Goal: Use online tool/utility: Use online tool/utility

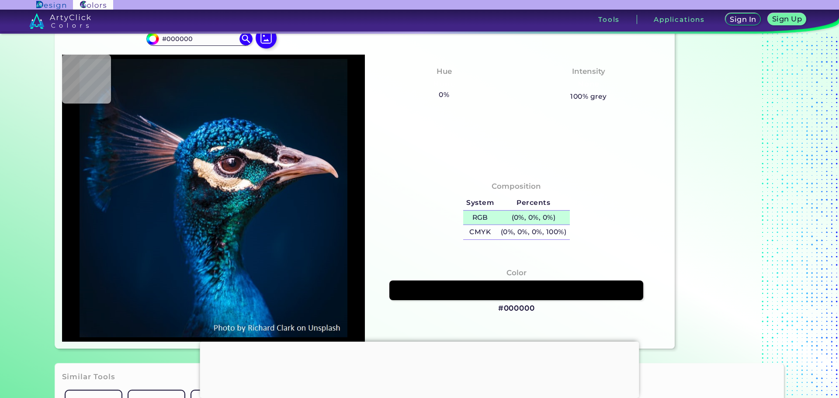
scroll to position [40, 0]
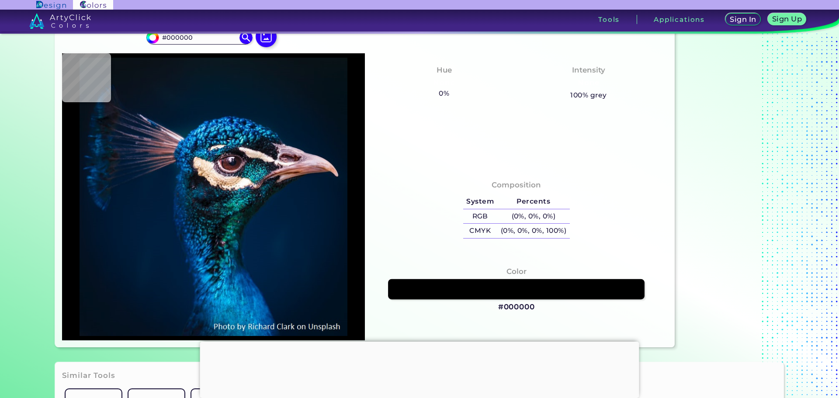
click at [453, 291] on link at bounding box center [516, 289] width 256 height 20
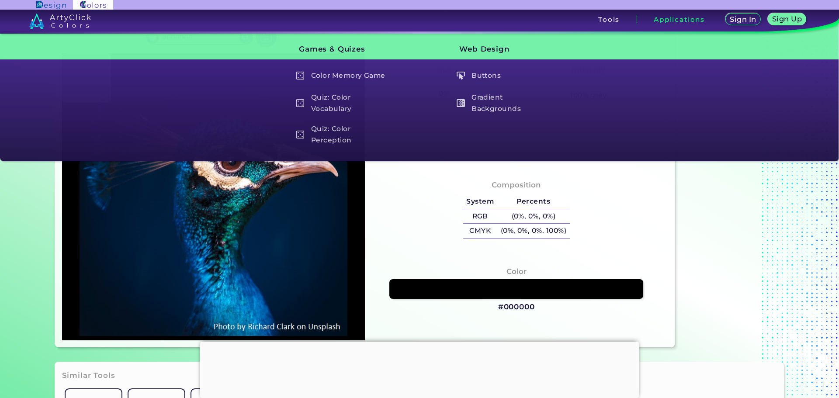
type input "#001429"
type input "#00162d"
type input "#00162D"
type input "#00142c"
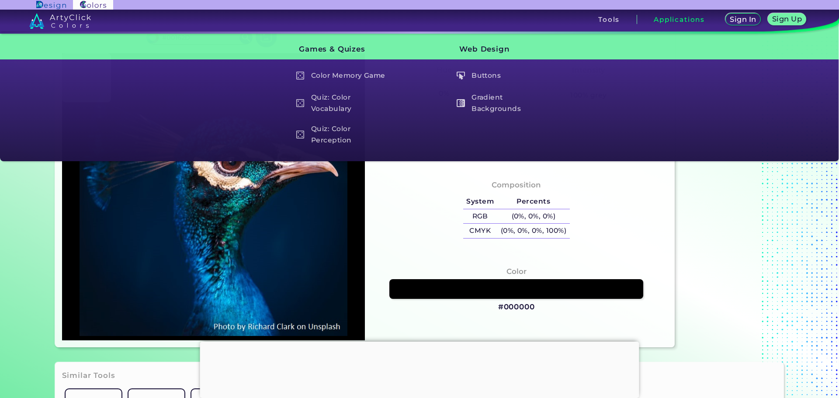
type input "#00142C"
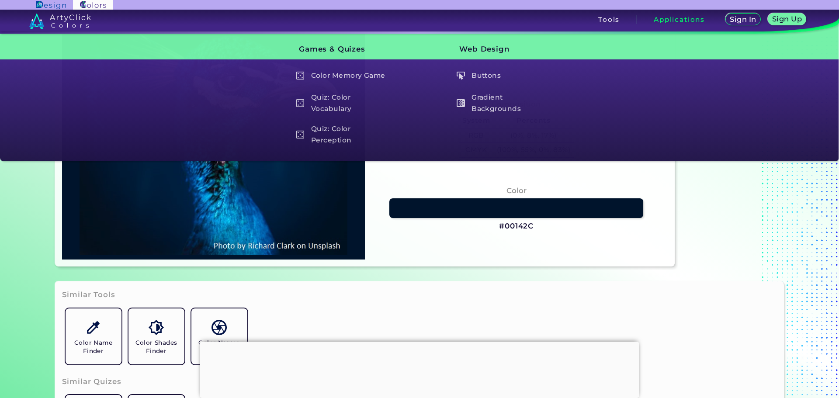
scroll to position [0, 0]
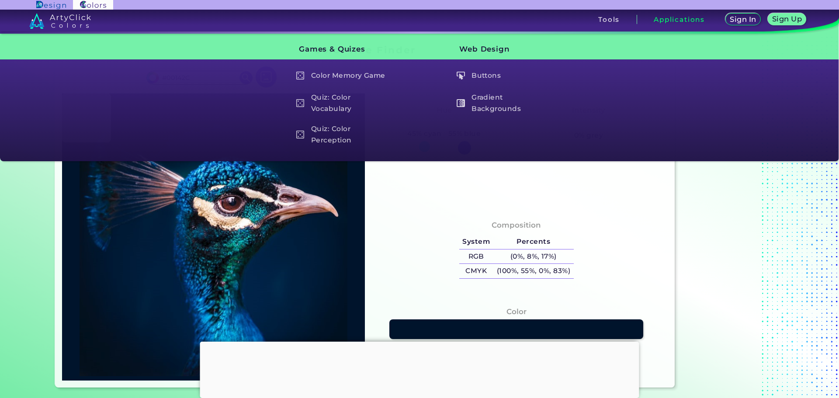
type input "#021222"
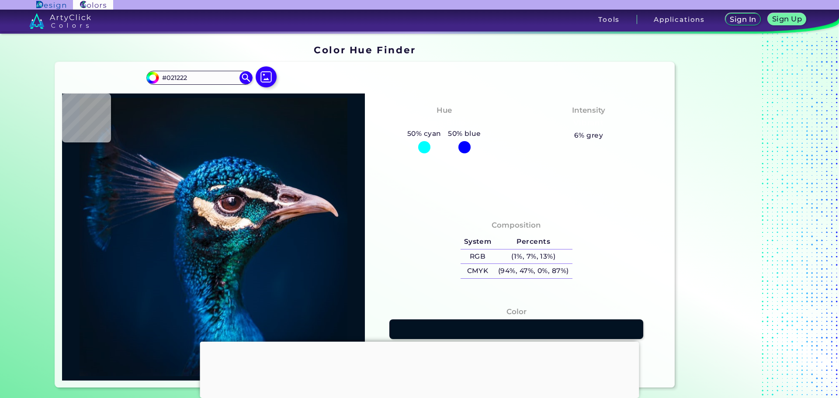
type input "#000000"
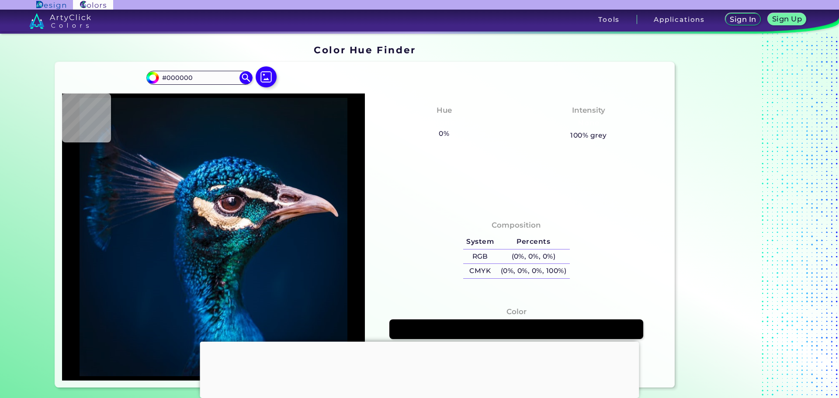
type input "#03111e"
type input "#03111E"
type input "#00192f"
type input "#00192F"
type input "#001e36"
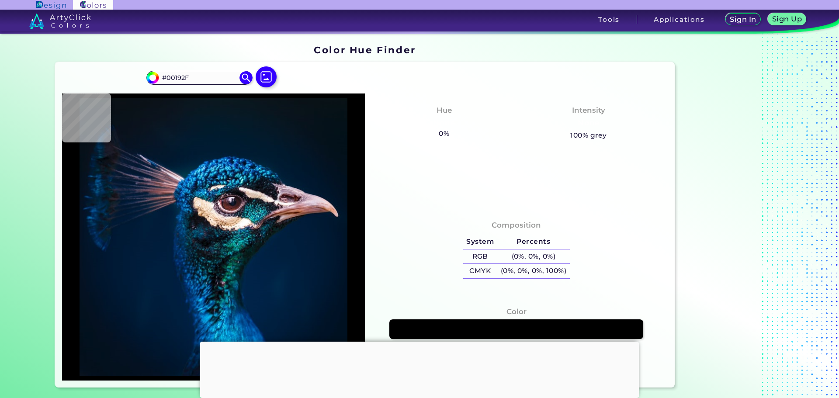
type input "#001E36"
type input "#001b31"
type input "#001B31"
type input "#001b30"
type input "#001B30"
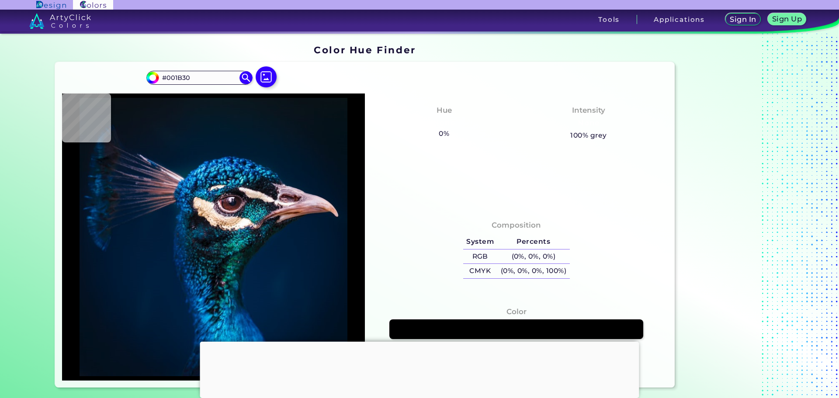
type input "#021c2d"
type input "#021C2D"
type input "#031a2a"
type input "#031A2A"
type input "#071925"
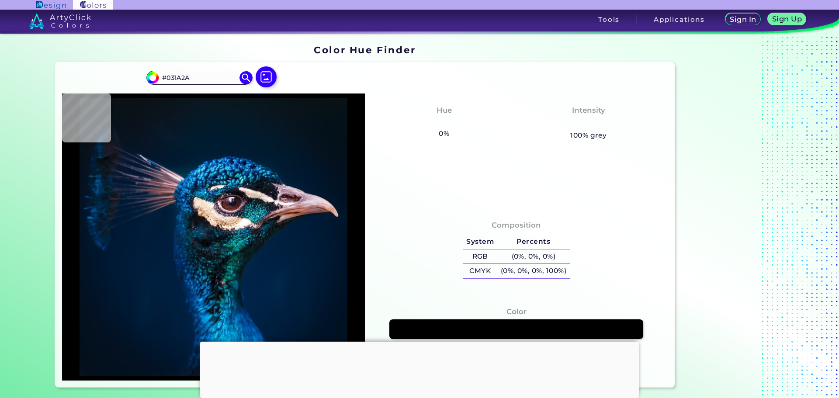
type input "#071925"
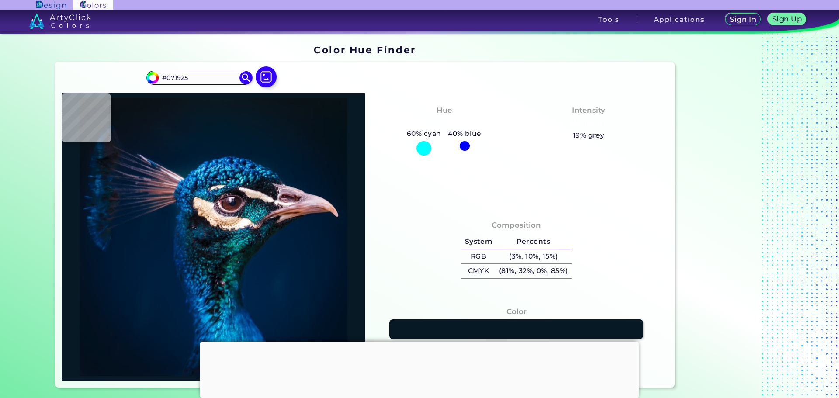
type input "#0a1821"
type input "#0A1821"
click at [267, 78] on img at bounding box center [265, 77] width 25 height 25
click at [0, 0] on input "file" at bounding box center [0, 0] width 0 height 0
type input "#071822"
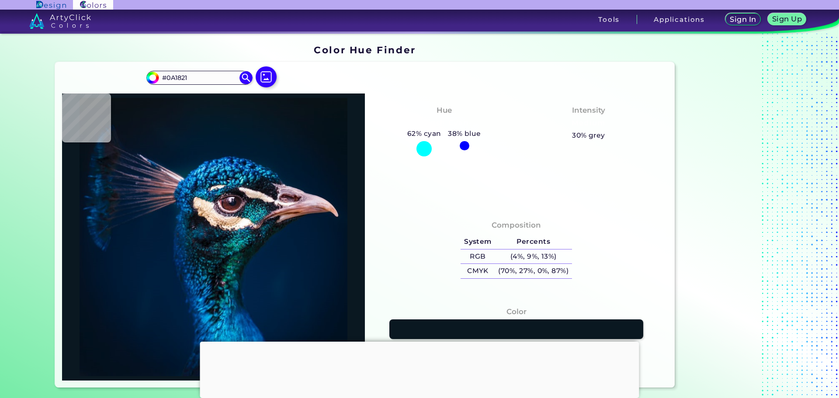
type input "#071822"
type input "#0a1621"
type input "#0A1621"
type input "#0a1720"
type input "#0A1720"
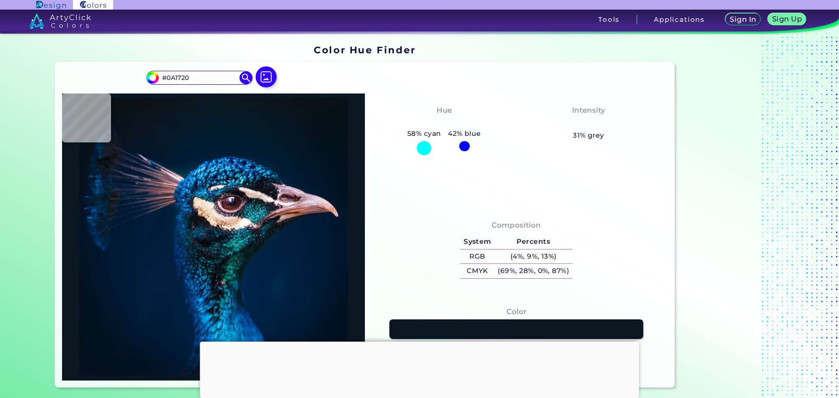
type input "#0b151e"
type input "#0B151E"
type input "#0b141b"
type input "#0B141B"
click at [181, 76] on input "#0B141B" at bounding box center [199, 78] width 81 height 12
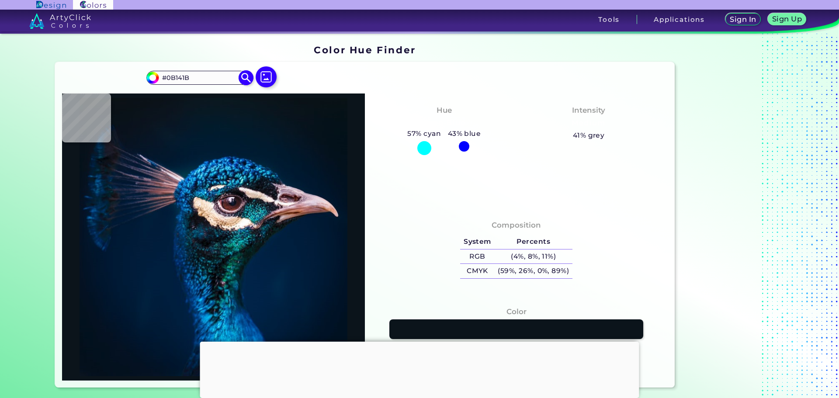
click at [181, 76] on input "#0B141B" at bounding box center [199, 78] width 81 height 12
paste input
type input "#000000"
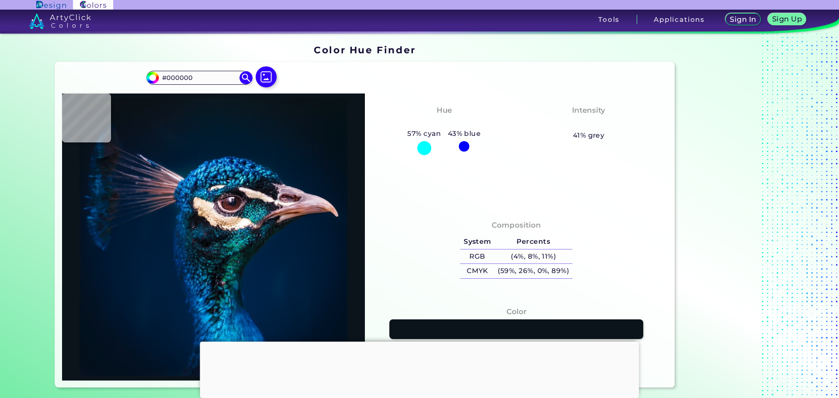
type input "#081623"
type input "#071927"
type input "#071923"
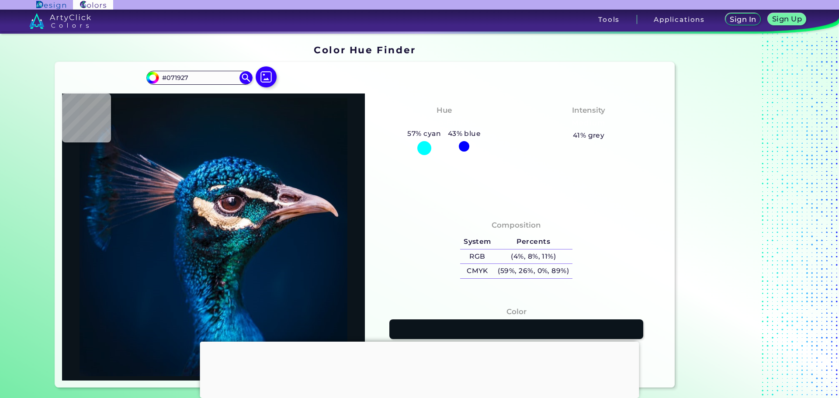
type input "#071923"
type input "#081923"
type input "#081822"
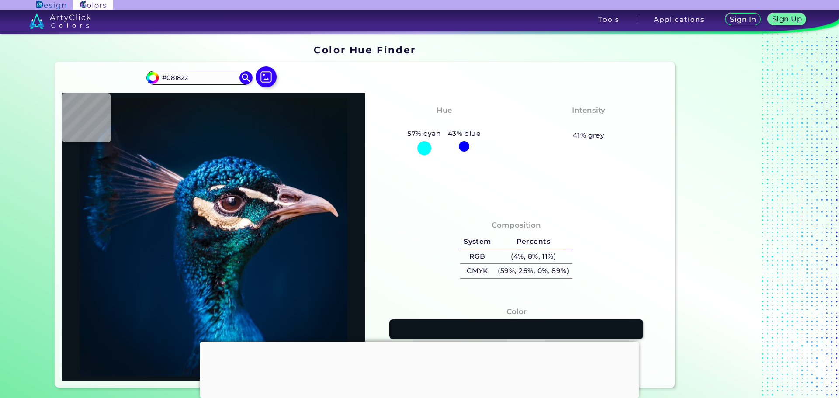
type input "#0a1720"
type input "#0A1720"
click at [269, 79] on img at bounding box center [265, 77] width 25 height 25
click at [0, 0] on input "file" at bounding box center [0, 0] width 0 height 0
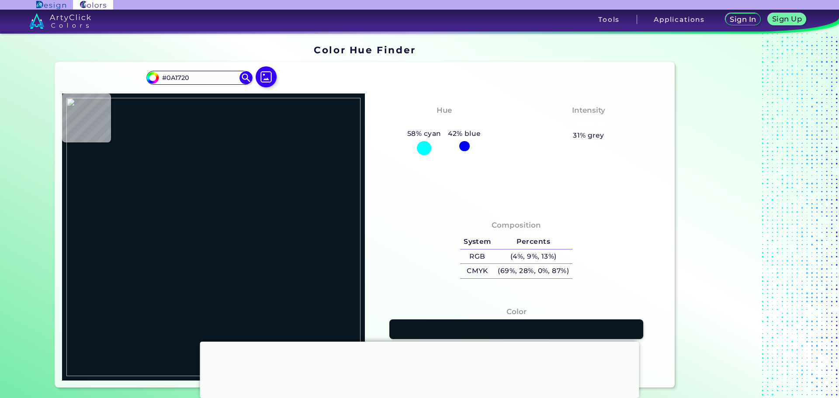
type input "#0d6a0d"
type input "#0D6A0D"
type input "#0e6b0e"
type input "#0E6B0E"
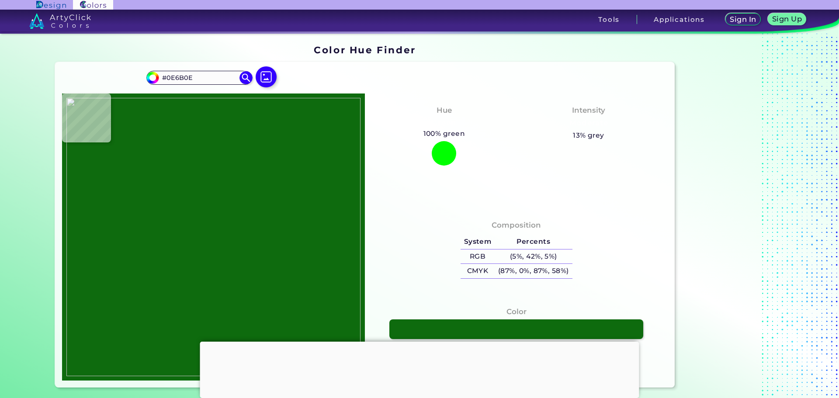
type input "#0e6a0e"
type input "#0E6A0E"
type input "#000000"
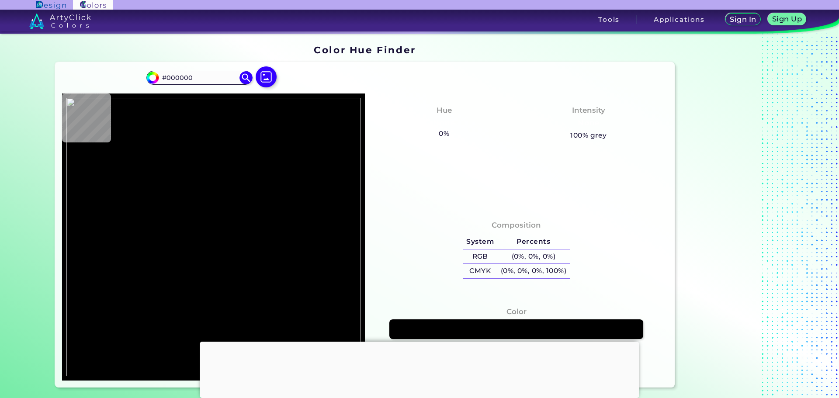
type input "#0e6b0e"
type input "#0E6B0E"
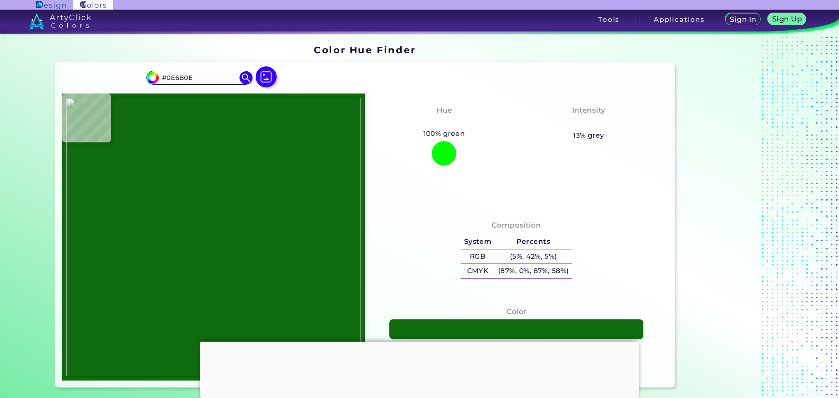
type input "#0d6a0d"
type input "#0D6A0D"
type input "#0e6b0e"
type input "#0E6B0E"
click at [160, 162] on div at bounding box center [213, 237] width 303 height 287
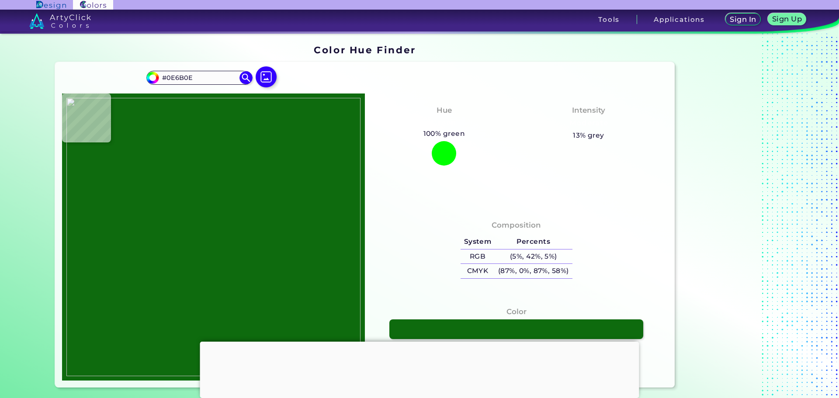
click at [280, 168] on img at bounding box center [213, 237] width 294 height 278
click at [279, 169] on img at bounding box center [213, 237] width 294 height 278
type input "#0d6a0d"
type input "#0D6A0D"
type input "#000000"
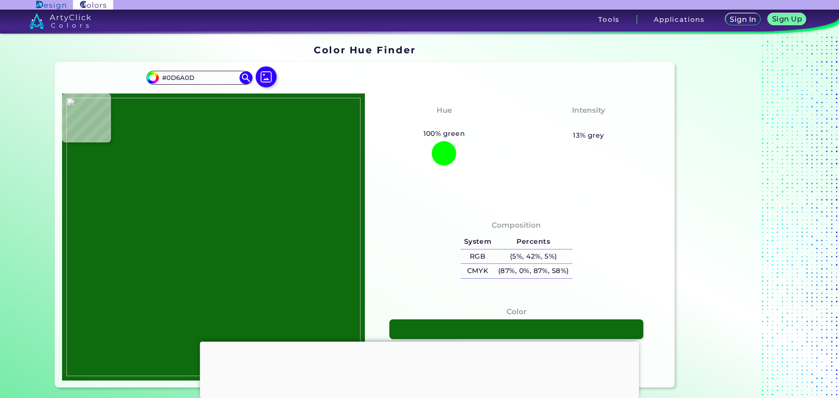
type input "#000000"
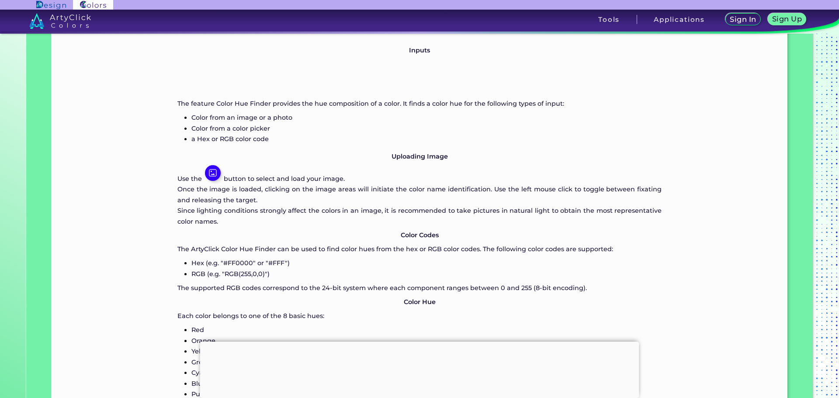
scroll to position [786, 0]
